Goal: Information Seeking & Learning: Find specific fact

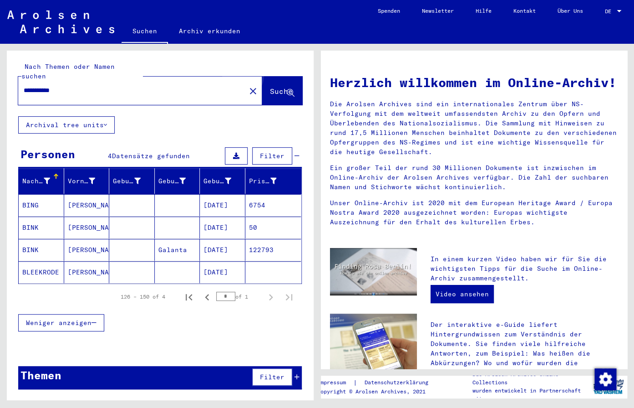
click at [276, 87] on span "Suche" at bounding box center [281, 91] width 23 height 9
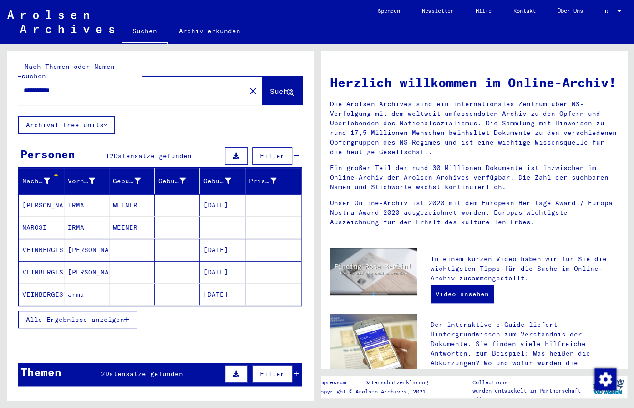
click at [88, 318] on button "Alle Ergebnisse anzeigen" at bounding box center [77, 319] width 119 height 17
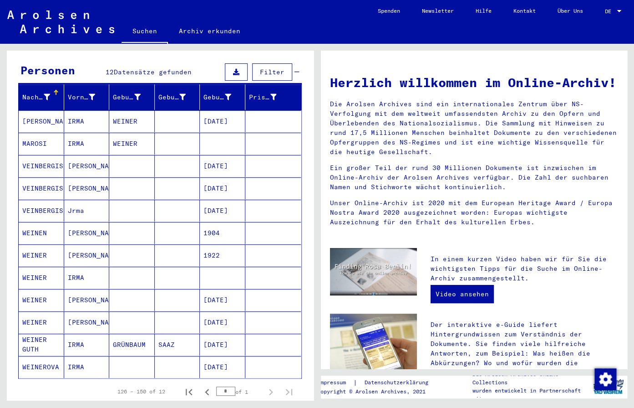
scroll to position [96, 0]
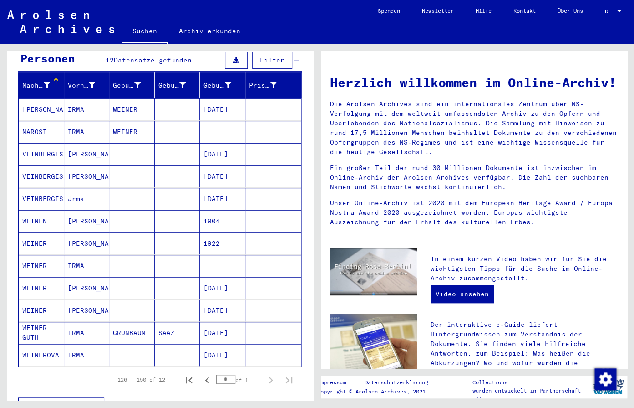
click at [211, 344] on mat-cell "[DATE]" at bounding box center [223, 355] width 46 height 22
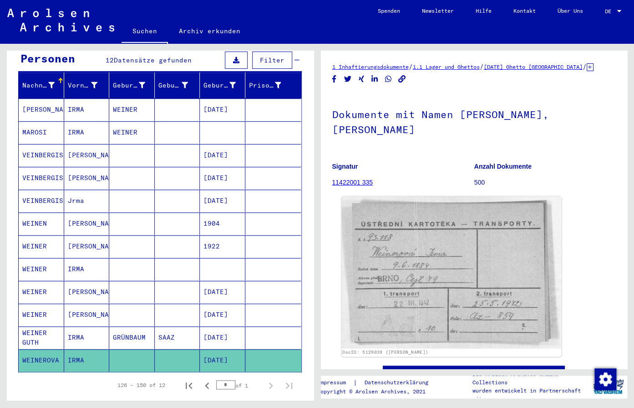
click at [435, 265] on img at bounding box center [452, 272] width 220 height 152
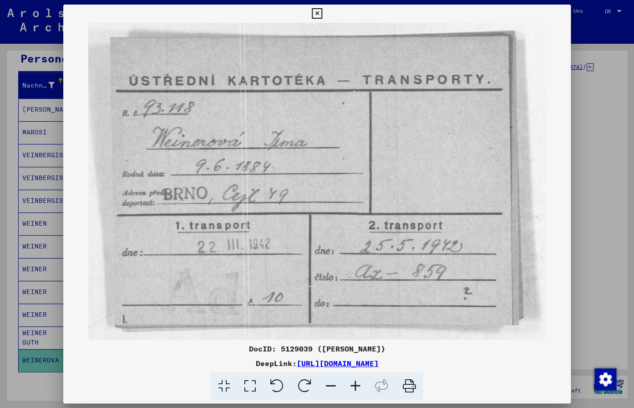
drag, startPoint x: 495, startPoint y: 362, endPoint x: 204, endPoint y: 363, distance: 291.0
click at [204, 363] on div "DeepLink: [URL][DOMAIN_NAME]" at bounding box center [316, 362] width 507 height 11
copy link "[URL][DOMAIN_NAME]"
click at [322, 11] on icon at bounding box center [317, 13] width 10 height 11
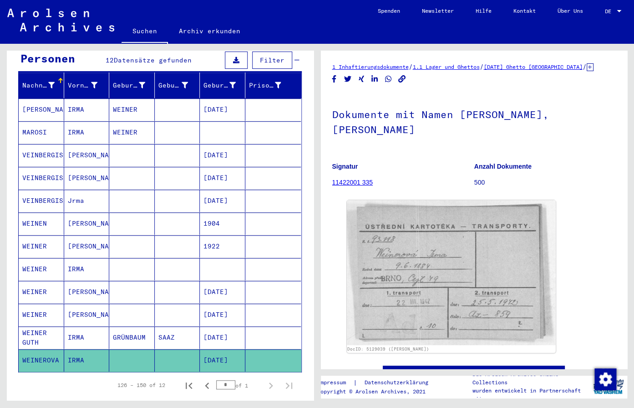
click at [466, 184] on figure "Signatur 11422001 335" at bounding box center [403, 175] width 142 height 41
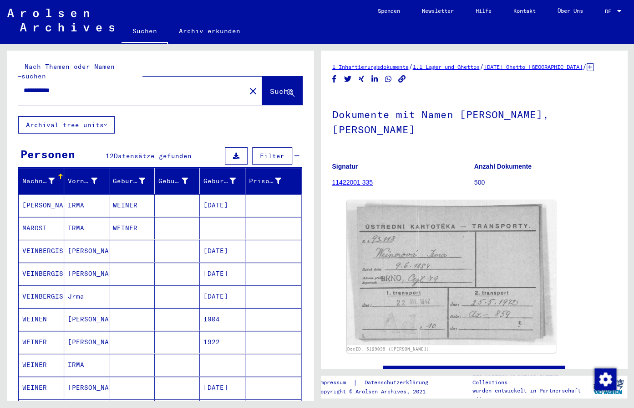
drag, startPoint x: 86, startPoint y: 87, endPoint x: 66, endPoint y: 82, distance: 19.9
click at [61, 82] on div "**********" at bounding box center [129, 90] width 222 height 20
drag, startPoint x: 70, startPoint y: 80, endPoint x: 50, endPoint y: 80, distance: 20.0
click at [50, 86] on input "**********" at bounding box center [132, 91] width 217 height 10
click at [270, 87] on span "Suche" at bounding box center [281, 91] width 23 height 9
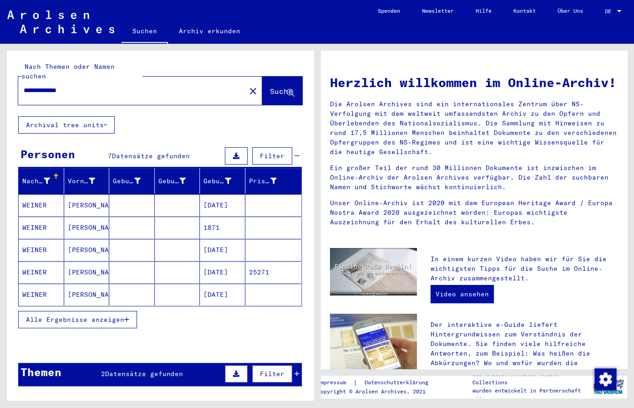
click at [82, 315] on span "Alle Ergebnisse anzeigen" at bounding box center [75, 319] width 98 height 8
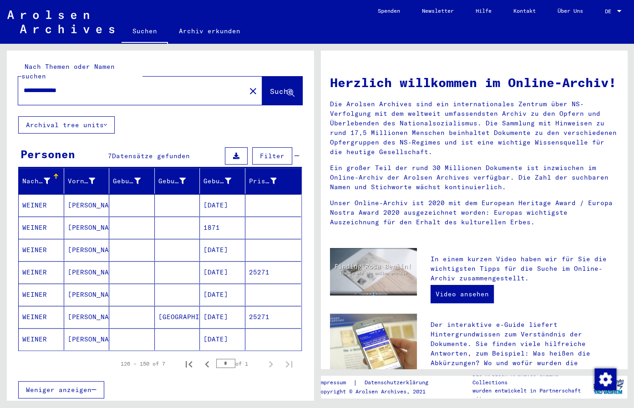
click at [225, 194] on mat-cell "[DATE]" at bounding box center [223, 205] width 46 height 22
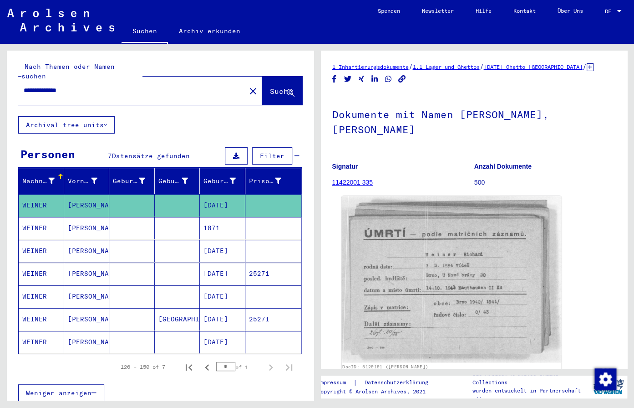
click at [410, 251] on img at bounding box center [452, 279] width 220 height 167
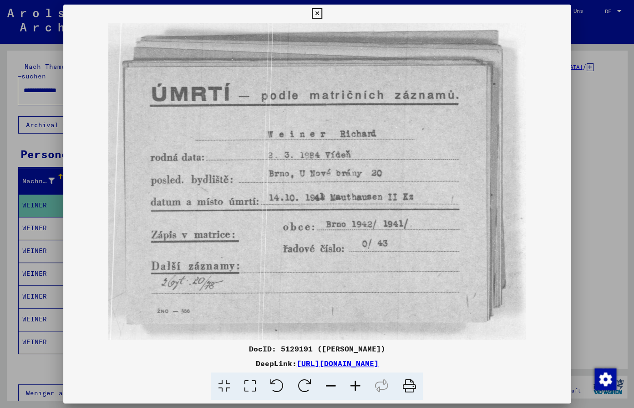
drag, startPoint x: 367, startPoint y: 195, endPoint x: 403, endPoint y: 191, distance: 36.7
click at [403, 191] on img at bounding box center [316, 181] width 507 height 316
drag, startPoint x: 466, startPoint y: 258, endPoint x: 477, endPoint y: 252, distance: 12.2
click at [477, 252] on img at bounding box center [316, 181] width 507 height 316
drag, startPoint x: 524, startPoint y: 371, endPoint x: 205, endPoint y: 362, distance: 318.9
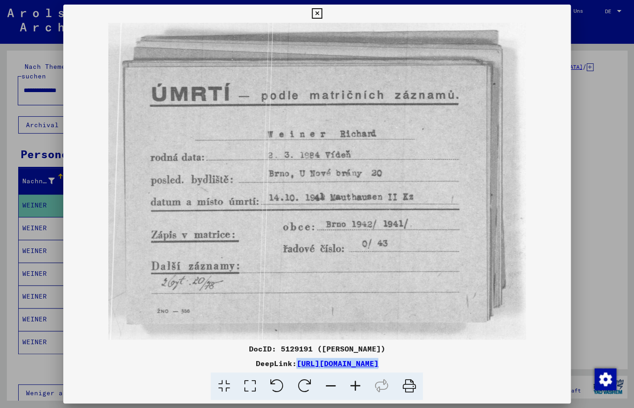
click at [205, 362] on div "DocID: 5129191 ([PERSON_NAME]) DeepLink: [URL][DOMAIN_NAME]" at bounding box center [316, 371] width 507 height 57
copy div "[URL][DOMAIN_NAME]"
drag, startPoint x: 523, startPoint y: 284, endPoint x: 529, endPoint y: 281, distance: 6.6
click at [529, 281] on img at bounding box center [316, 181] width 507 height 316
copy div "[URL][DOMAIN_NAME]"
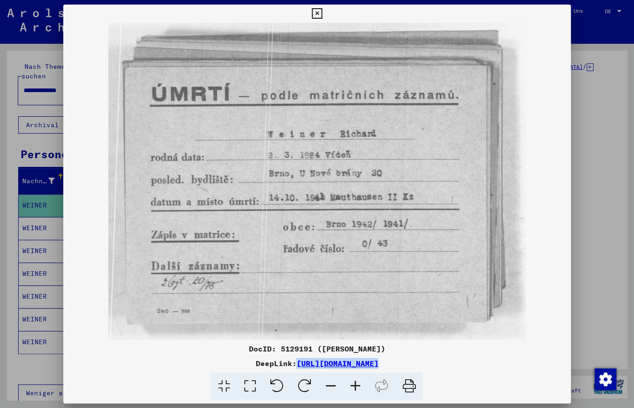
click at [421, 321] on img at bounding box center [316, 181] width 507 height 316
click at [325, 11] on button at bounding box center [317, 14] width 16 height 18
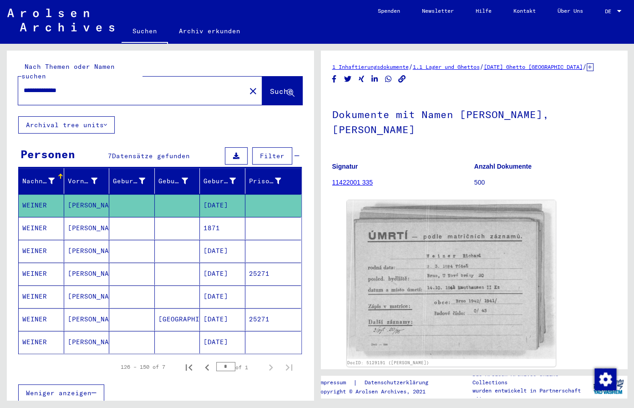
drag, startPoint x: 97, startPoint y: 78, endPoint x: 51, endPoint y: 79, distance: 46.0
click at [51, 86] on input "**********" at bounding box center [132, 91] width 217 height 10
click at [270, 87] on span "Suche" at bounding box center [281, 91] width 23 height 9
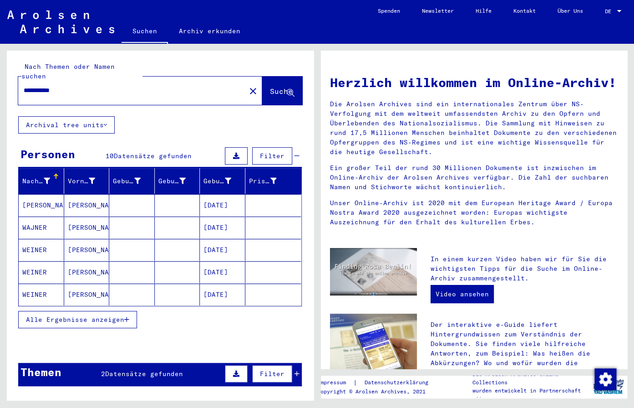
click at [453, 192] on p "Ein großer Teil der rund 30 Millionen Dokumente ist inzwischen im Online-Archiv…" at bounding box center [474, 177] width 289 height 29
drag, startPoint x: 76, startPoint y: 79, endPoint x: -33, endPoint y: 82, distance: 108.4
click at [24, 86] on input "**********" at bounding box center [129, 91] width 211 height 10
click at [270, 87] on span "Suche" at bounding box center [281, 91] width 23 height 9
click at [59, 315] on span "Alle Ergebnisse anzeigen" at bounding box center [75, 319] width 98 height 8
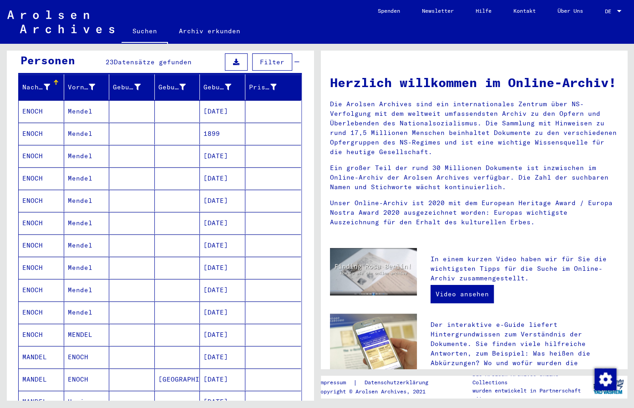
scroll to position [96, 0]
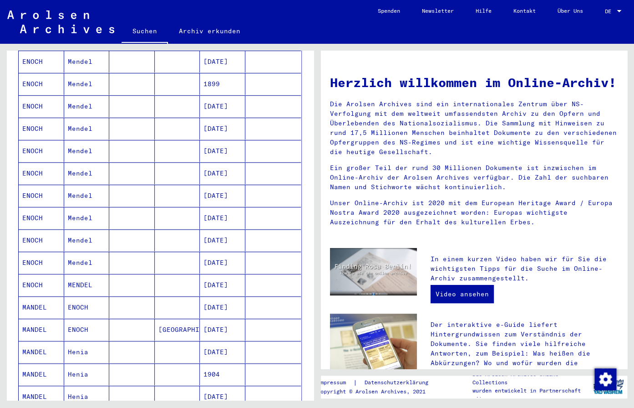
click at [225, 319] on mat-cell "[DATE]" at bounding box center [223, 329] width 46 height 22
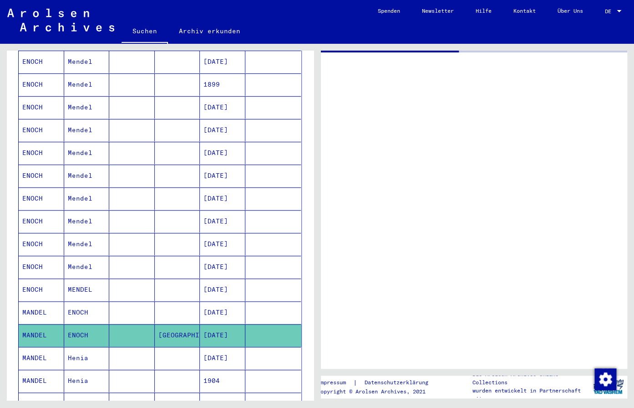
scroll to position [144, 0]
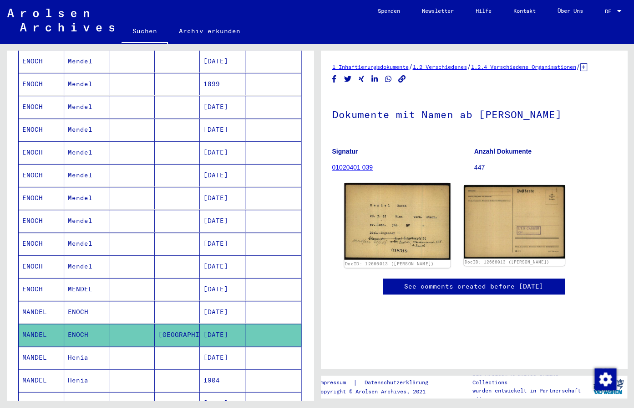
click at [411, 221] on img at bounding box center [397, 221] width 106 height 77
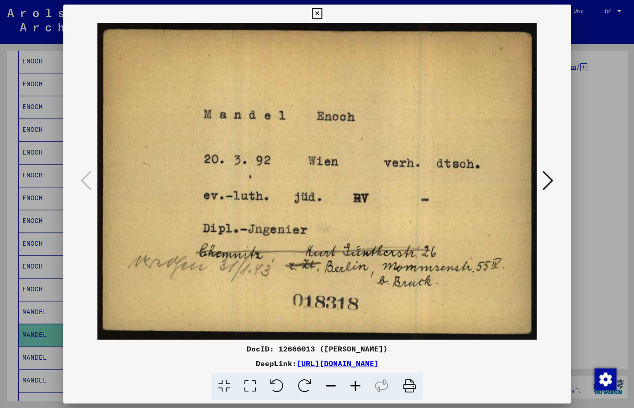
click at [548, 182] on icon at bounding box center [548, 180] width 11 height 22
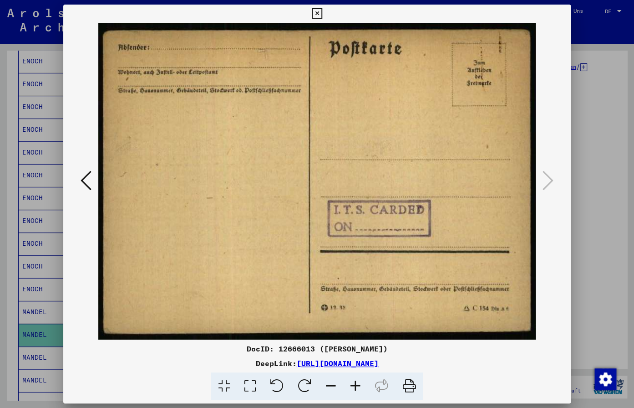
click at [88, 182] on icon at bounding box center [86, 180] width 11 height 22
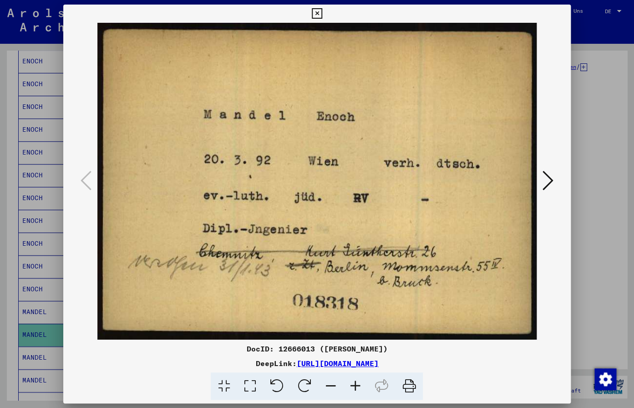
drag, startPoint x: 494, startPoint y: 365, endPoint x: 200, endPoint y: 367, distance: 293.7
click at [200, 367] on div "DeepLink: [URL][DOMAIN_NAME]" at bounding box center [316, 362] width 507 height 11
copy div "[URL][DOMAIN_NAME]"
click at [322, 15] on icon at bounding box center [317, 13] width 10 height 11
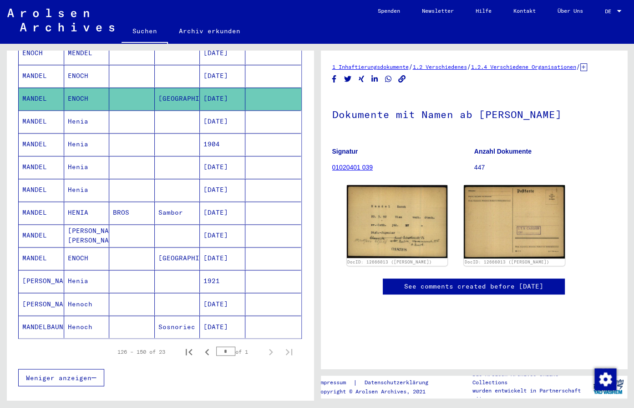
scroll to position [383, 0]
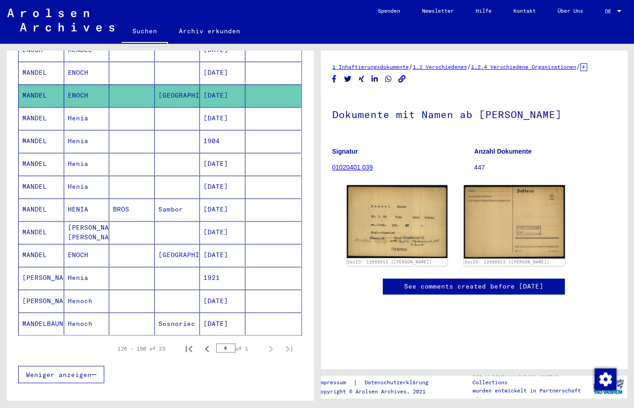
click at [208, 248] on mat-cell "[DATE]" at bounding box center [223, 255] width 46 height 22
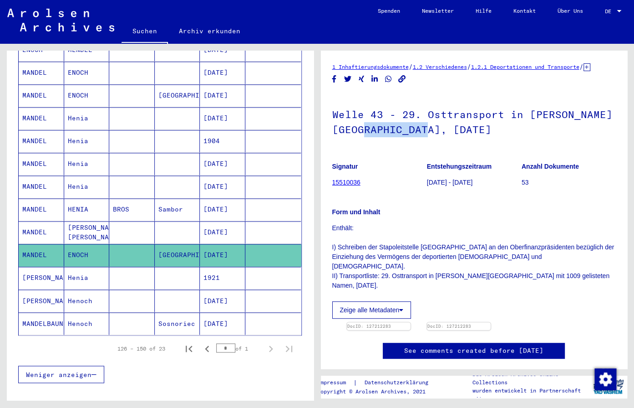
drag, startPoint x: 469, startPoint y: 145, endPoint x: 403, endPoint y: 139, distance: 66.3
click at [403, 139] on h1 "Welle 43 - 29. Osttransport in [PERSON_NAME][GEOGRAPHIC_DATA], [DATE]" at bounding box center [474, 120] width 284 height 55
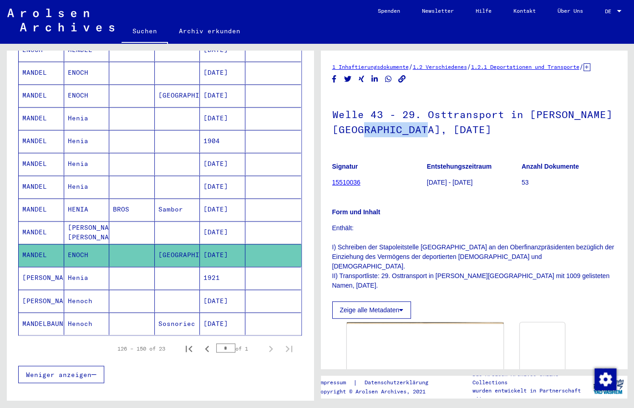
copy h1 "[DATE]"
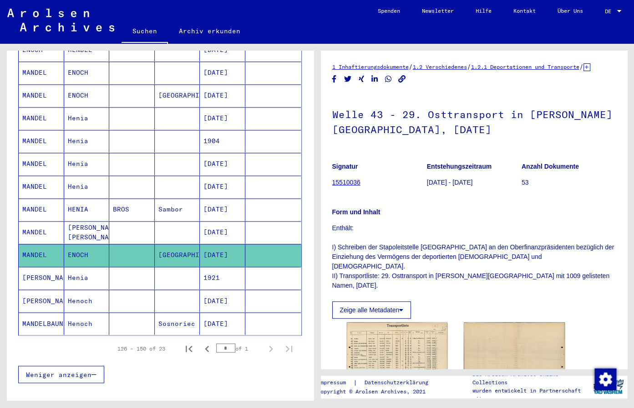
click at [502, 233] on p "Enthält: I) Schreiben der Stapoleitstelle [GEOGRAPHIC_DATA] an den Oberfinanzpr…" at bounding box center [474, 256] width 284 height 67
click at [389, 321] on img at bounding box center [397, 354] width 106 height 68
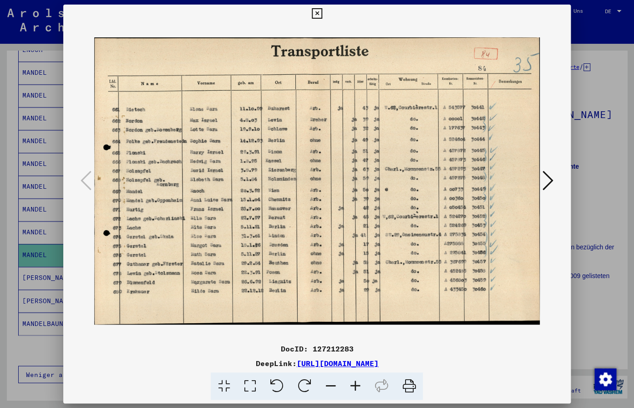
click at [351, 384] on icon at bounding box center [355, 386] width 25 height 28
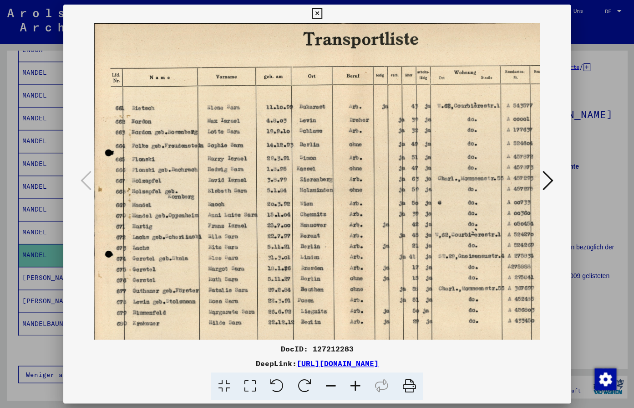
click at [351, 384] on icon at bounding box center [355, 386] width 25 height 28
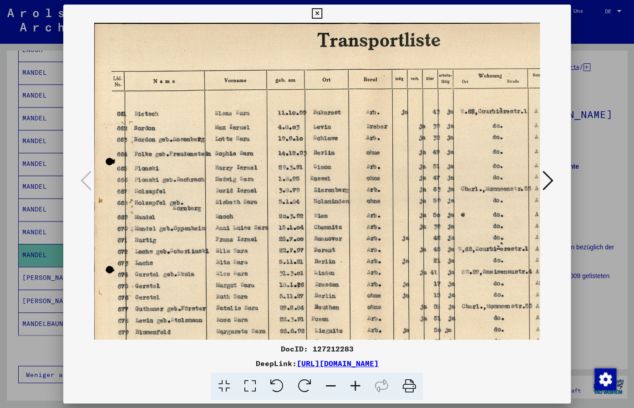
click at [351, 384] on icon at bounding box center [355, 386] width 25 height 28
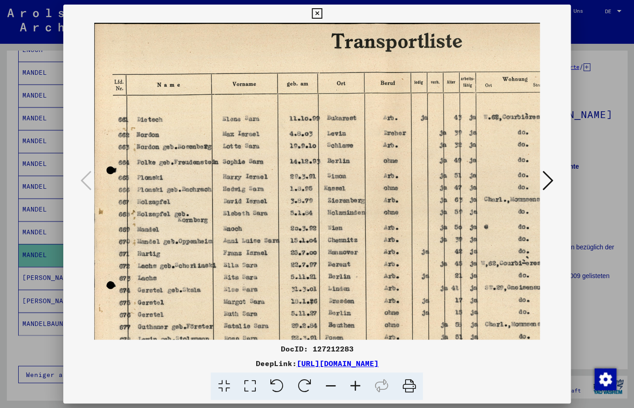
click at [351, 384] on icon at bounding box center [355, 386] width 25 height 28
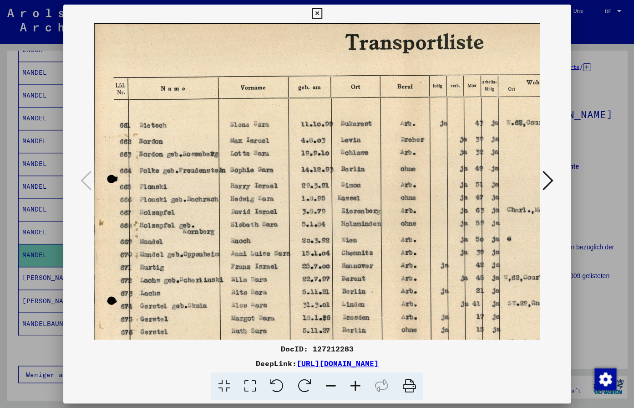
click at [351, 384] on icon at bounding box center [355, 386] width 25 height 28
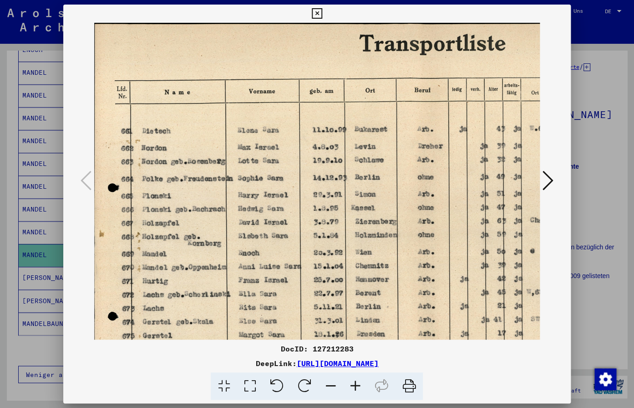
click at [351, 384] on icon at bounding box center [355, 386] width 25 height 28
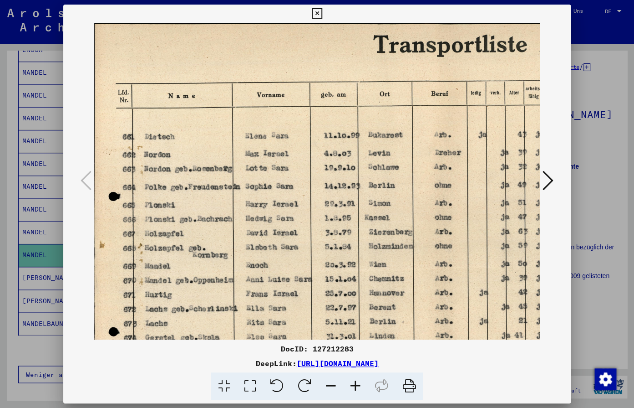
click at [350, 383] on icon at bounding box center [355, 386] width 25 height 28
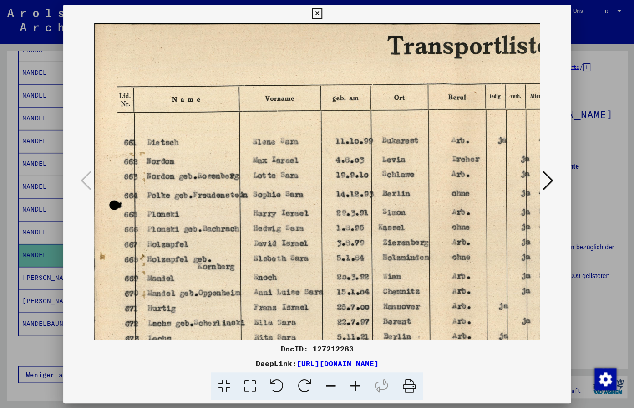
scroll to position [30, 0]
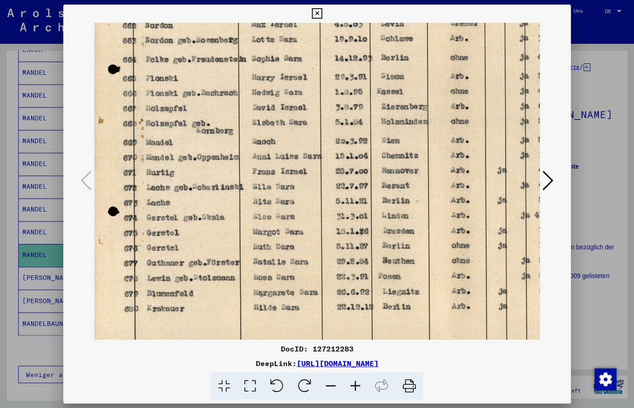
drag, startPoint x: 319, startPoint y: 258, endPoint x: 321, endPoint y: 127, distance: 131.2
click at [321, 127] on img at bounding box center [462, 125] width 739 height 476
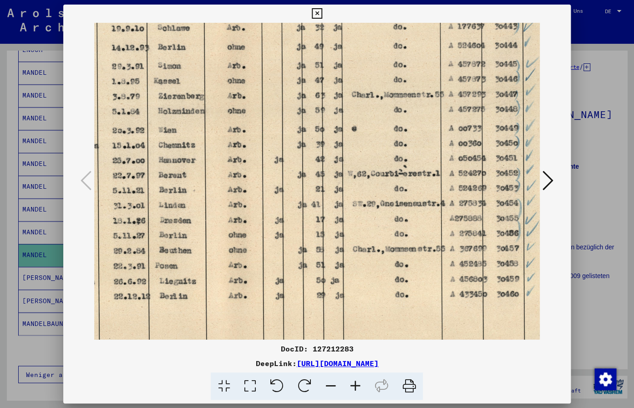
scroll to position [159, 0]
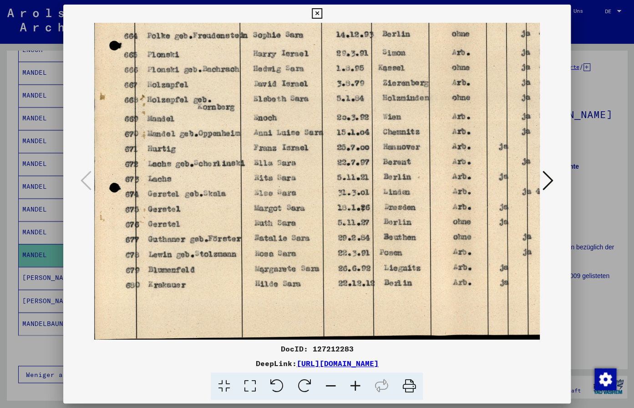
drag, startPoint x: 312, startPoint y: 273, endPoint x: 368, endPoint y: 148, distance: 137.6
click at [368, 148] on img at bounding box center [463, 101] width 739 height 476
drag, startPoint x: 268, startPoint y: 269, endPoint x: 281, endPoint y: 246, distance: 26.1
click at [281, 246] on img at bounding box center [463, 101] width 739 height 476
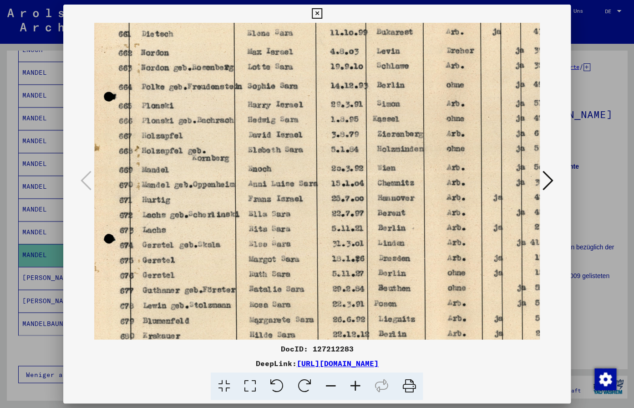
scroll to position [108, 5]
drag, startPoint x: 246, startPoint y: 146, endPoint x: 241, endPoint y: 198, distance: 51.7
click at [241, 198] on img at bounding box center [458, 153] width 739 height 476
drag, startPoint x: 493, startPoint y: 363, endPoint x: 200, endPoint y: 362, distance: 293.3
click at [200, 362] on div "DeepLink: [URL][DOMAIN_NAME]" at bounding box center [316, 362] width 507 height 11
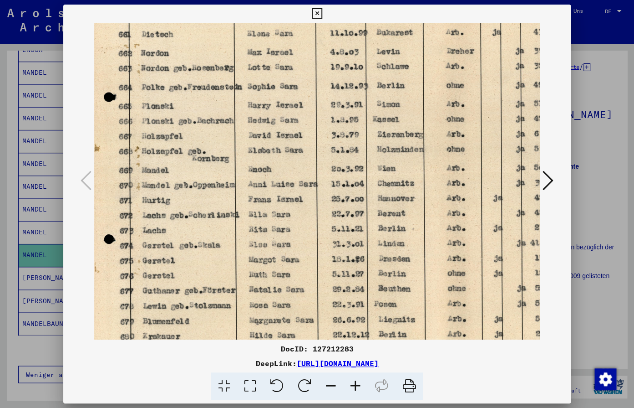
copy link "[URL][DOMAIN_NAME]"
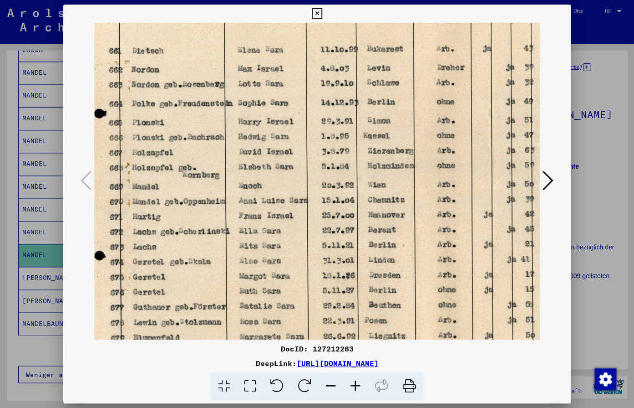
drag, startPoint x: 537, startPoint y: 261, endPoint x: 439, endPoint y: 253, distance: 97.8
click at [524, 278] on img at bounding box center [448, 169] width 739 height 476
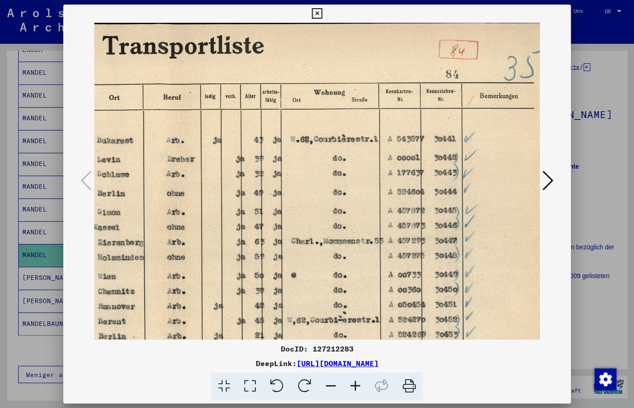
scroll to position [0, 154]
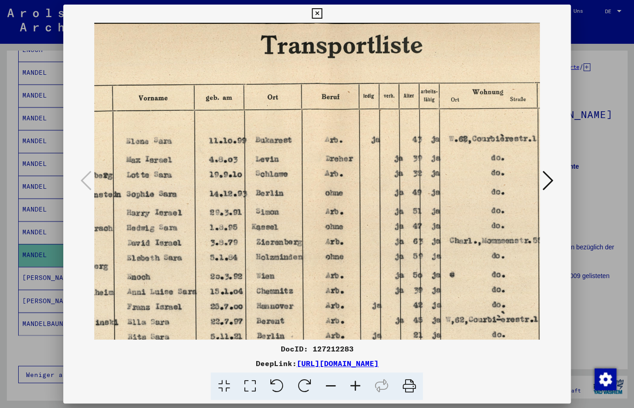
drag, startPoint x: 345, startPoint y: 198, endPoint x: 259, endPoint y: 319, distance: 149.0
click at [248, 332] on img at bounding box center [337, 260] width 739 height 476
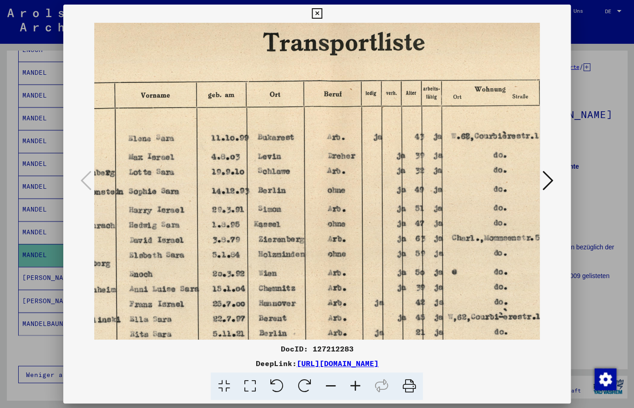
drag, startPoint x: 564, startPoint y: 15, endPoint x: 555, endPoint y: 125, distance: 110.2
click at [322, 16] on icon at bounding box center [317, 13] width 10 height 11
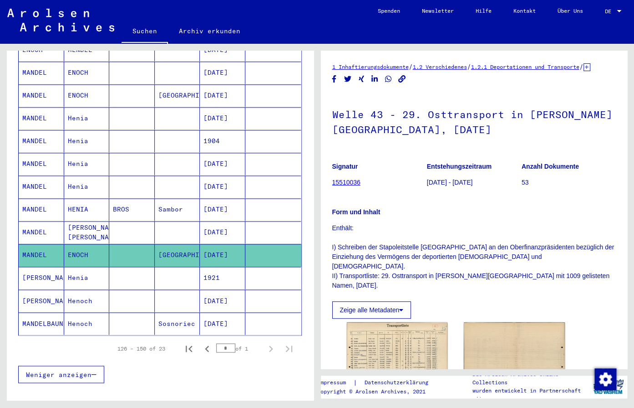
drag, startPoint x: 493, startPoint y: 225, endPoint x: 489, endPoint y: 228, distance: 4.7
click at [489, 228] on div "Form und Inhalt Enthält: I) Schreiben der Stapoleitstelle [GEOGRAPHIC_DATA] an …" at bounding box center [474, 243] width 284 height 94
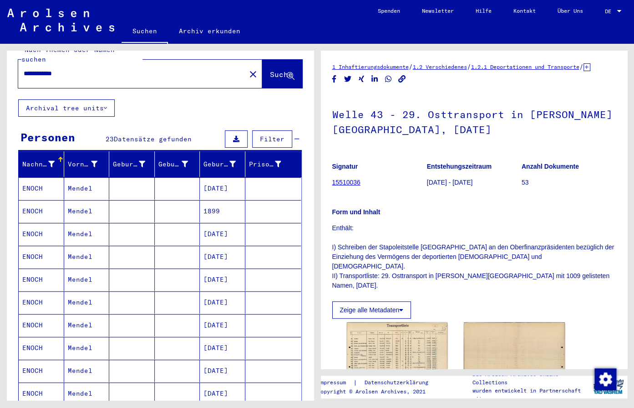
scroll to position [0, 0]
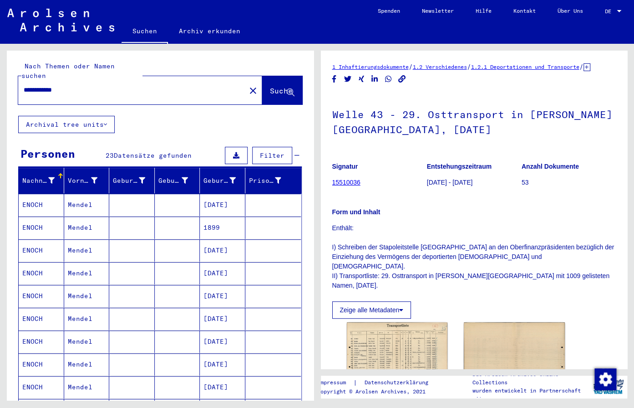
drag, startPoint x: 100, startPoint y: 83, endPoint x: 50, endPoint y: 84, distance: 50.1
click at [50, 85] on input "**********" at bounding box center [132, 90] width 217 height 10
type input "**********"
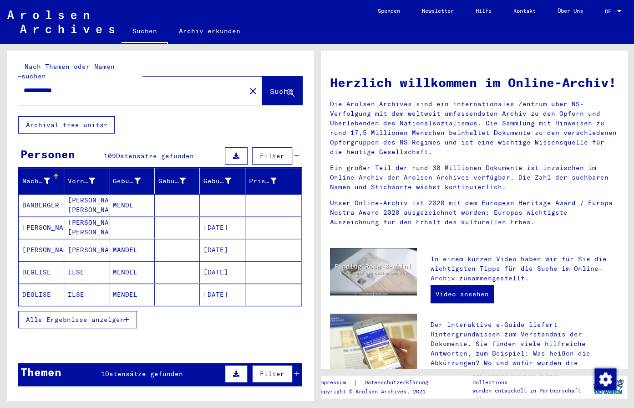
click at [75, 316] on button "Alle Ergebnisse anzeigen" at bounding box center [77, 319] width 119 height 17
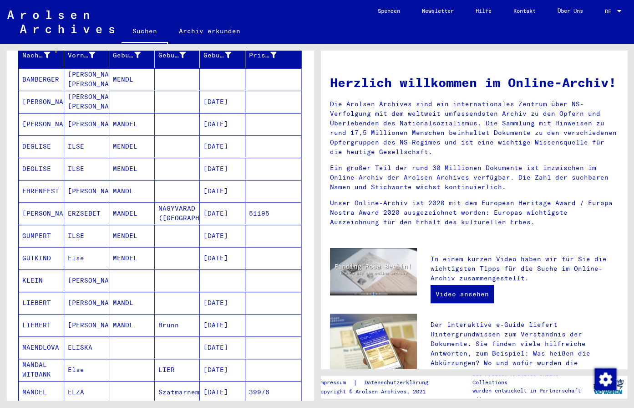
scroll to position [191, 0]
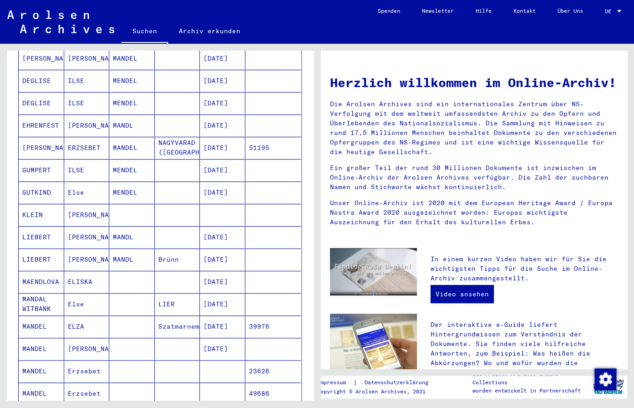
click at [409, 66] on div "Herzlich willkommen im Online-Archiv! Die Arolsen Archives sind ein internation…" at bounding box center [474, 148] width 302 height 169
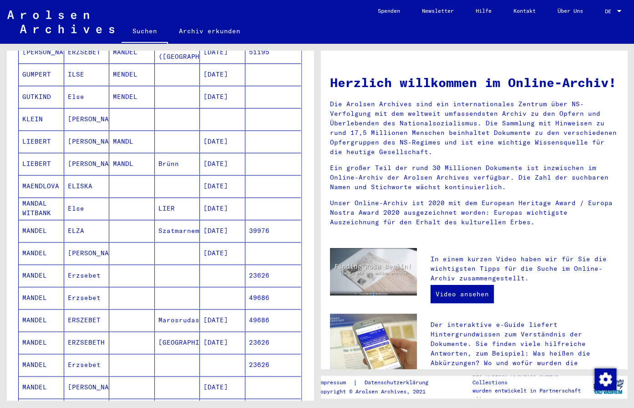
scroll to position [383, 0]
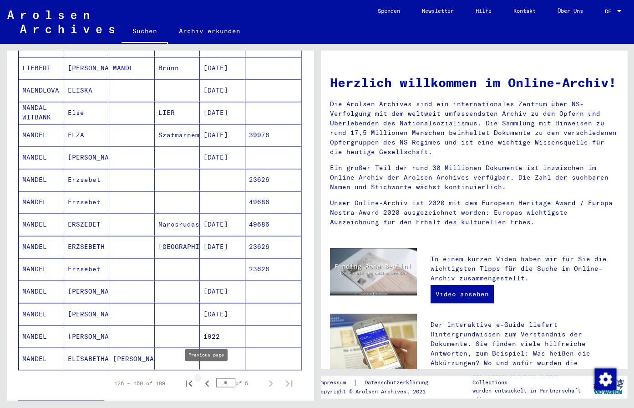
click at [205, 377] on icon "Previous page" at bounding box center [207, 383] width 13 height 13
type input "*"
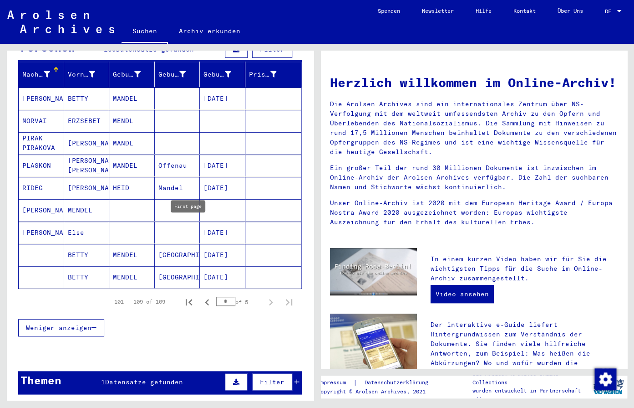
scroll to position [29, 0]
